Goal: Navigation & Orientation: Find specific page/section

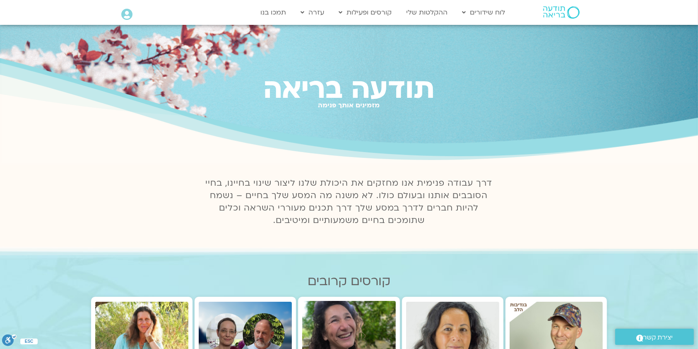
click at [130, 14] on icon at bounding box center [126, 15] width 11 height 12
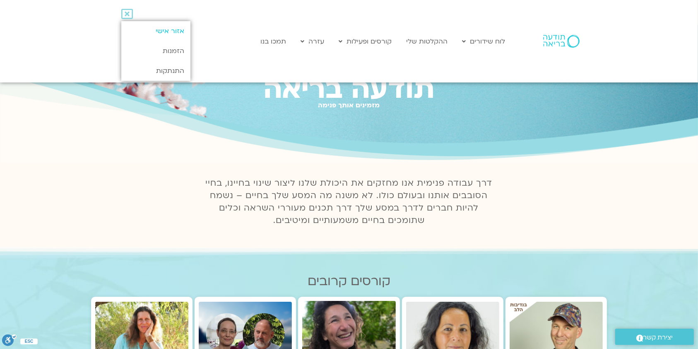
click at [148, 27] on link "אזור אישי" at bounding box center [155, 31] width 69 height 20
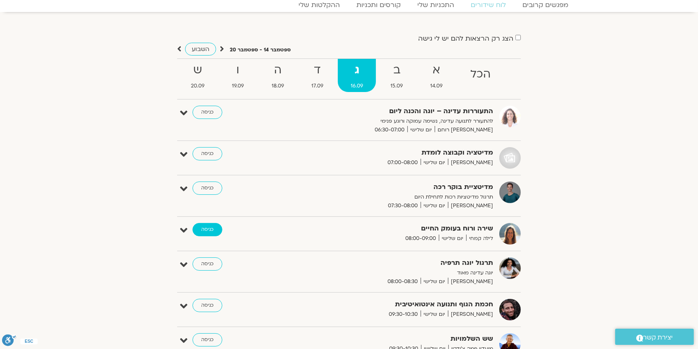
click at [206, 227] on link "כניסה" at bounding box center [208, 229] width 30 height 13
